Goal: Information Seeking & Learning: Learn about a topic

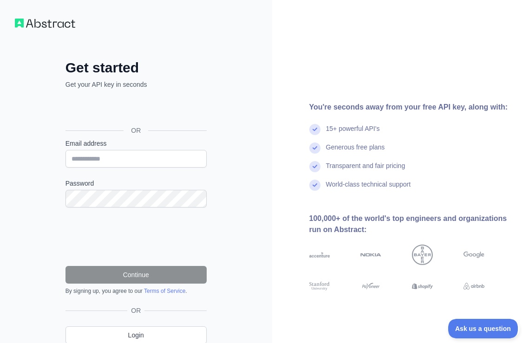
click at [98, 110] on div "Sign in with Google. Opens in new tab" at bounding box center [134, 109] width 139 height 20
click at [143, 154] on input "Email address" at bounding box center [135, 159] width 141 height 18
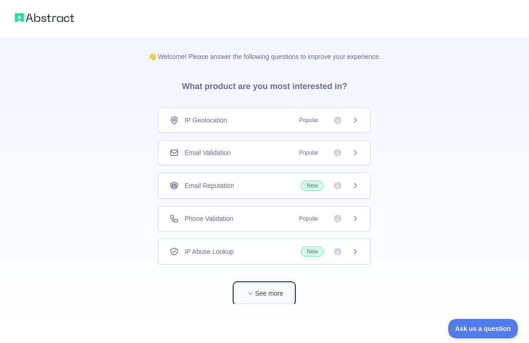
click at [268, 297] on button "See more" at bounding box center [263, 293] width 59 height 21
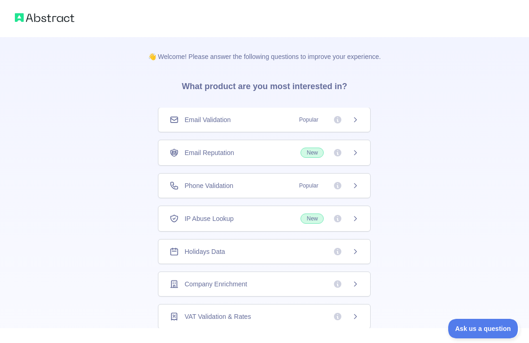
scroll to position [36, 0]
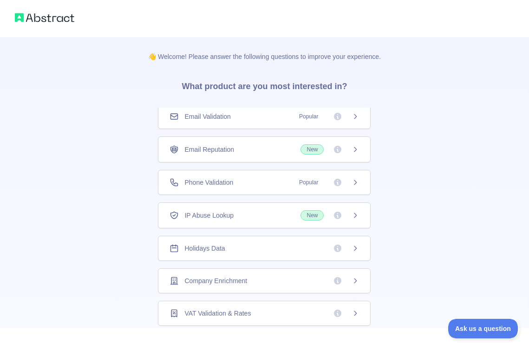
click at [250, 245] on div "Holidays Data" at bounding box center [263, 248] width 189 height 9
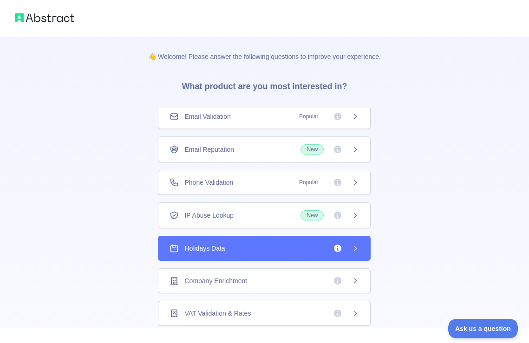
scroll to position [57, 0]
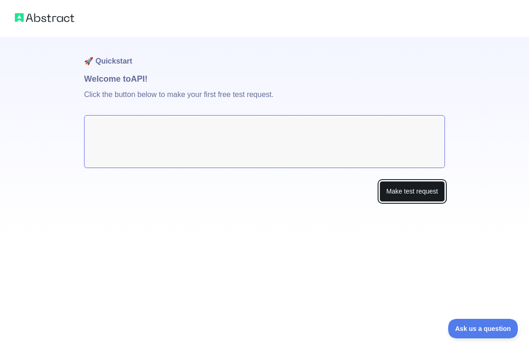
click at [392, 196] on button "Make test request" at bounding box center [411, 191] width 65 height 21
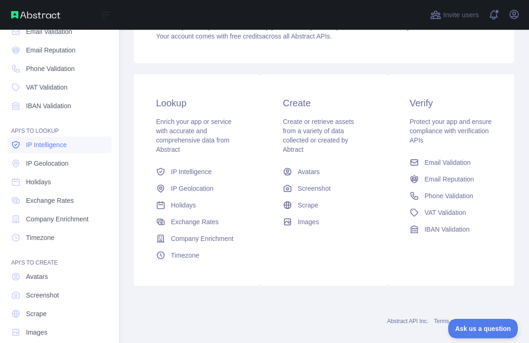
scroll to position [58, 0]
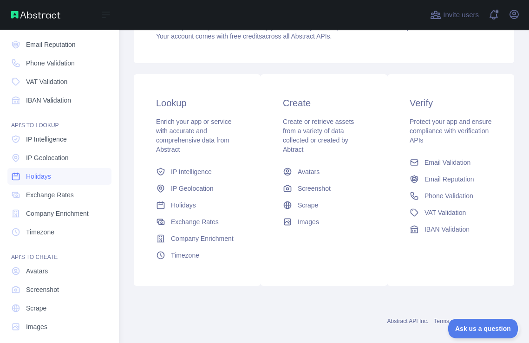
click at [71, 181] on link "Holidays" at bounding box center [59, 176] width 104 height 17
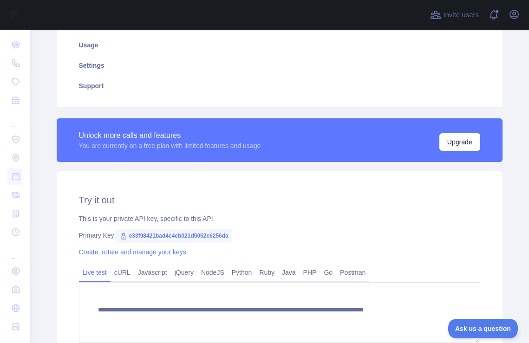
scroll to position [215, 0]
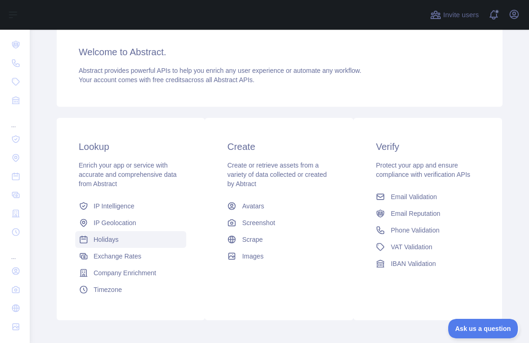
scroll to position [77, 0]
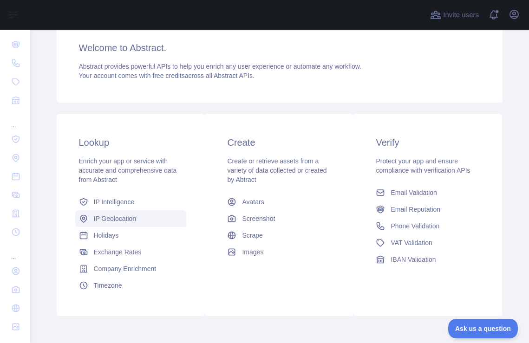
click at [113, 222] on span "IP Geolocation" at bounding box center [115, 218] width 43 height 9
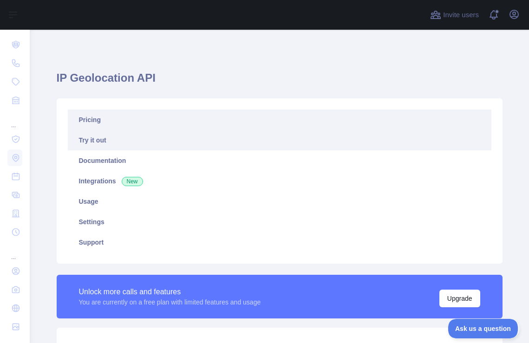
click at [137, 121] on link "Pricing" at bounding box center [279, 120] width 423 height 20
click at [153, 142] on link "Try it out" at bounding box center [279, 140] width 423 height 20
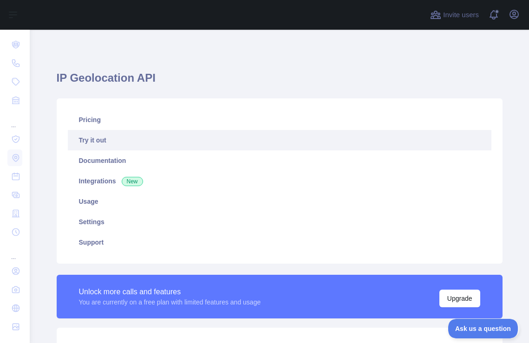
type textarea "**********"
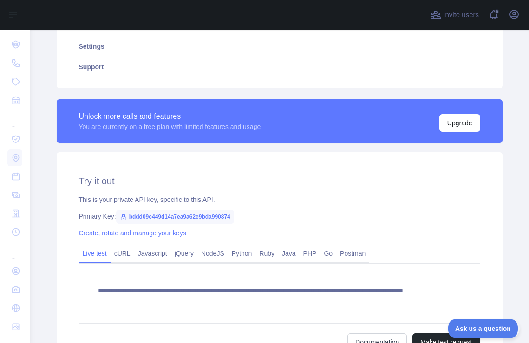
scroll to position [234, 0]
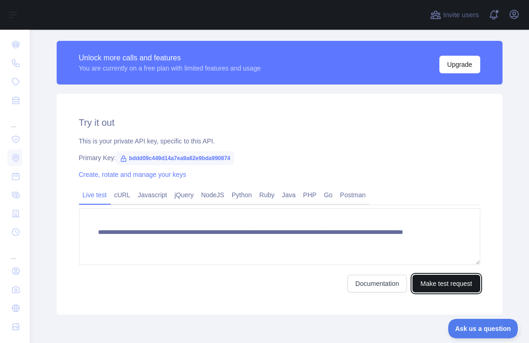
click at [425, 284] on button "Make test request" at bounding box center [445, 284] width 67 height 18
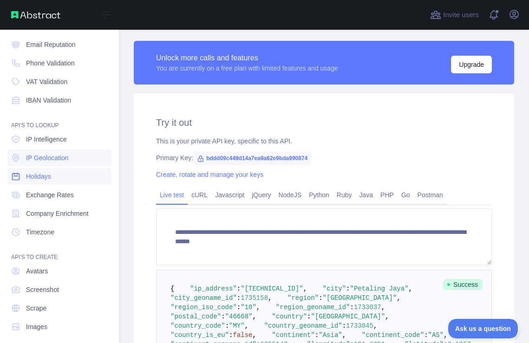
click at [47, 180] on span "Holidays" at bounding box center [38, 176] width 25 height 9
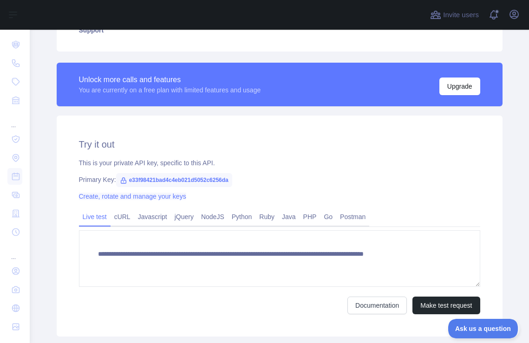
scroll to position [39, 0]
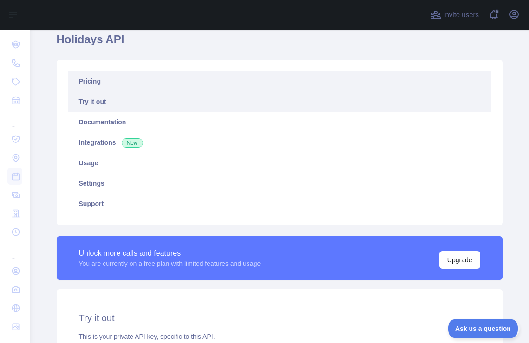
click at [88, 79] on link "Pricing" at bounding box center [279, 81] width 423 height 20
